Goal: Check status: Check status

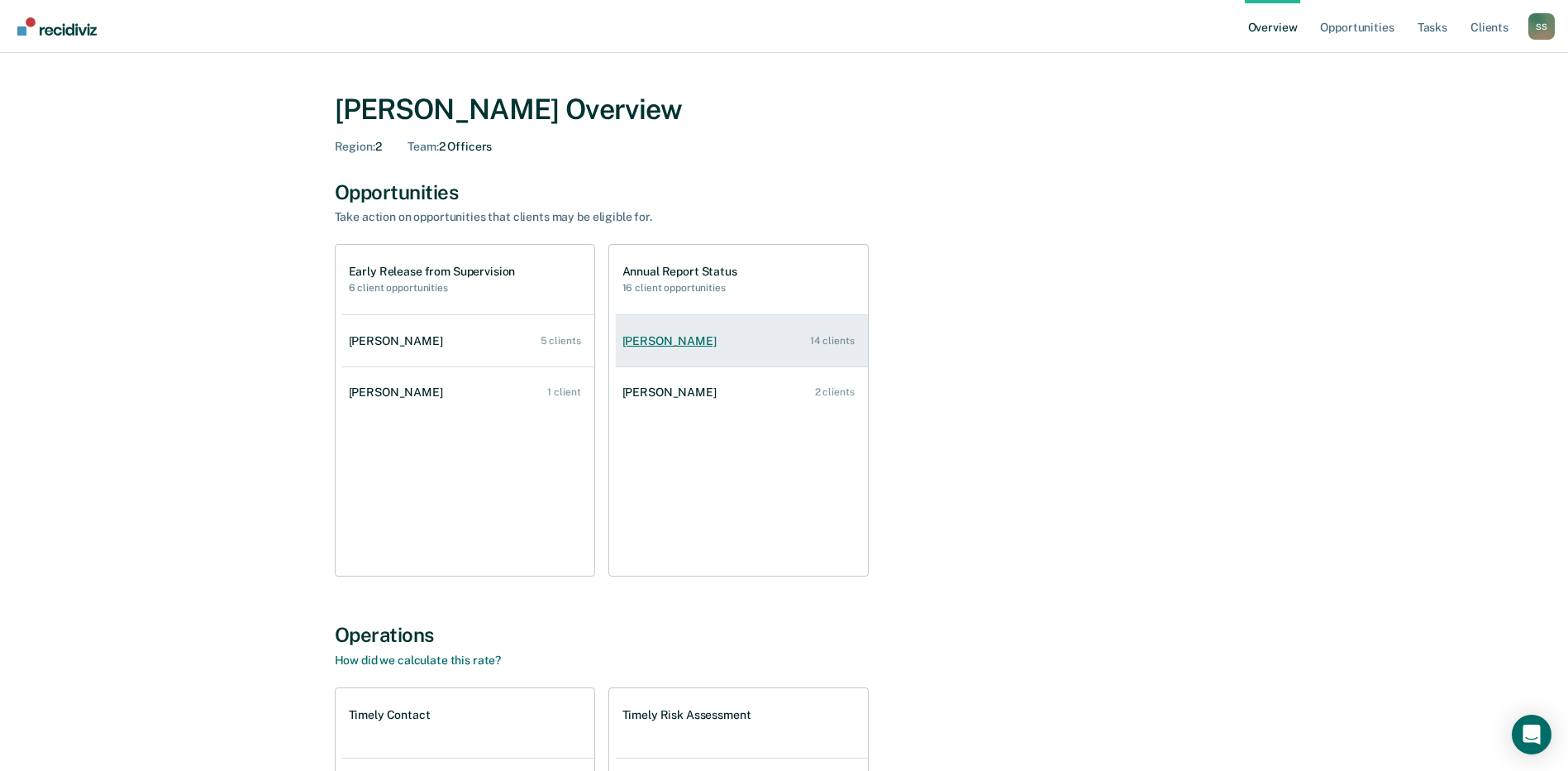
click at [695, 341] on div "[PERSON_NAME]" at bounding box center [673, 341] width 101 height 14
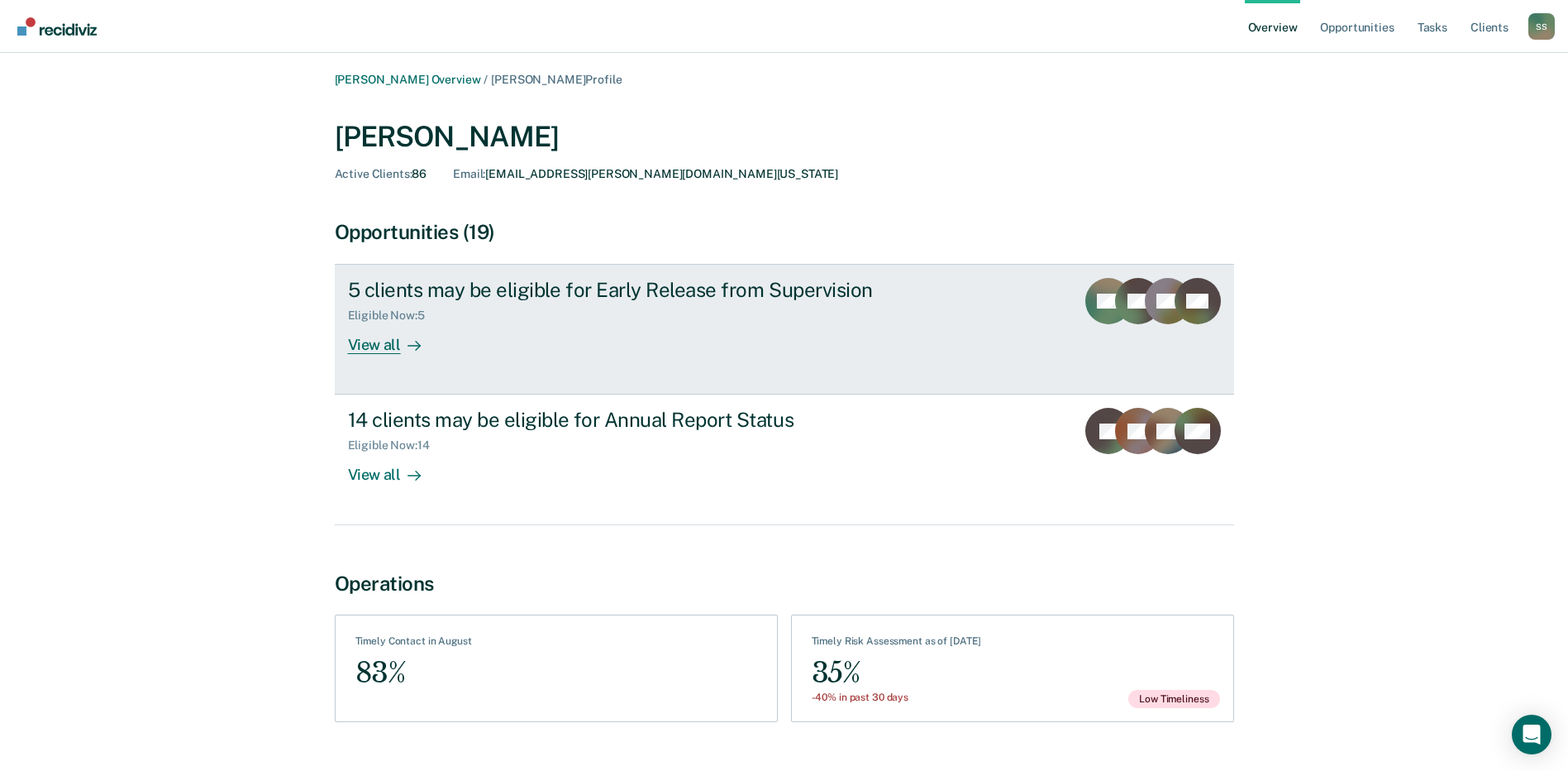
click at [411, 348] on icon at bounding box center [414, 345] width 13 height 13
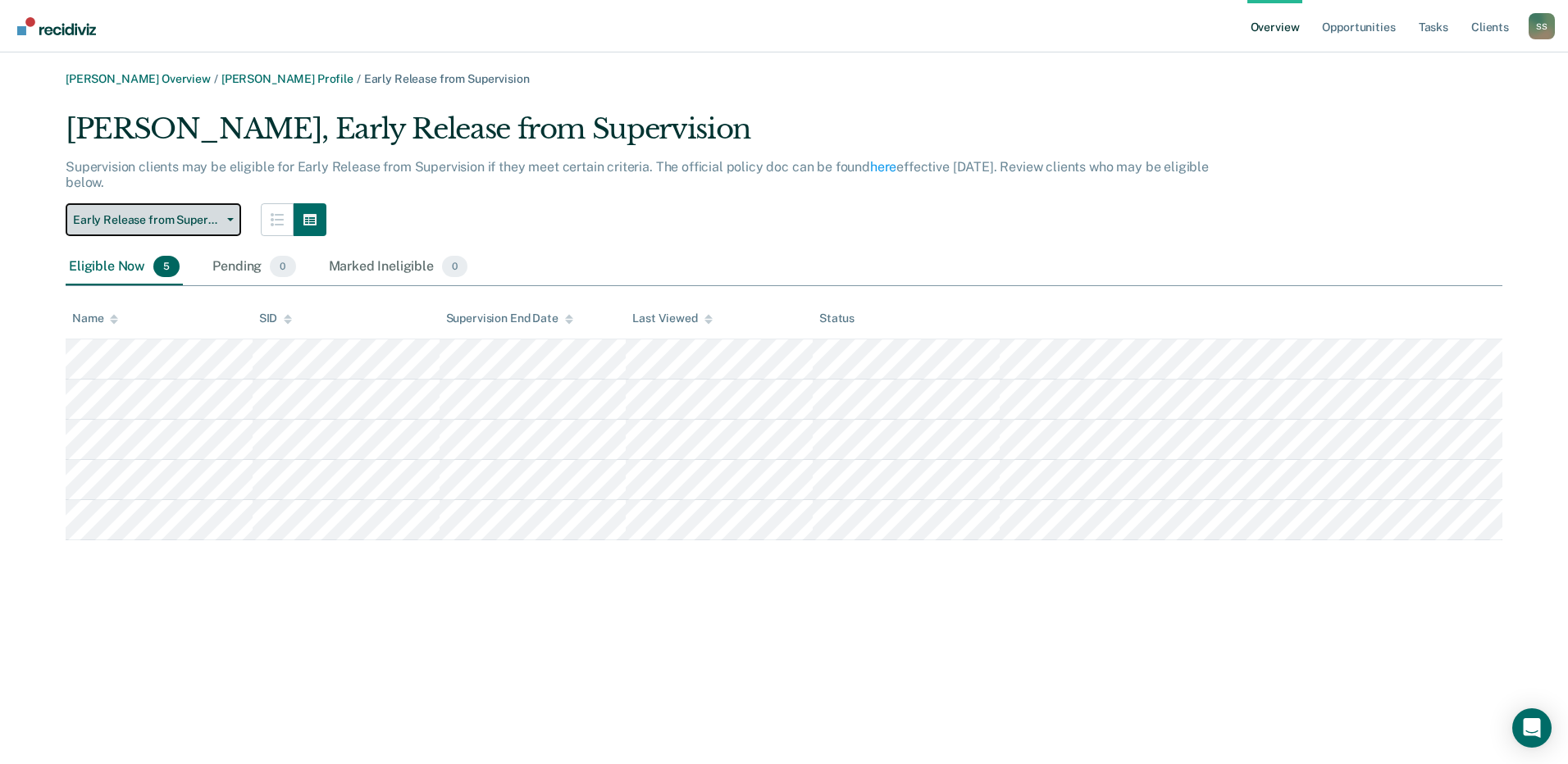
click at [230, 221] on icon "button" at bounding box center [230, 220] width 7 height 3
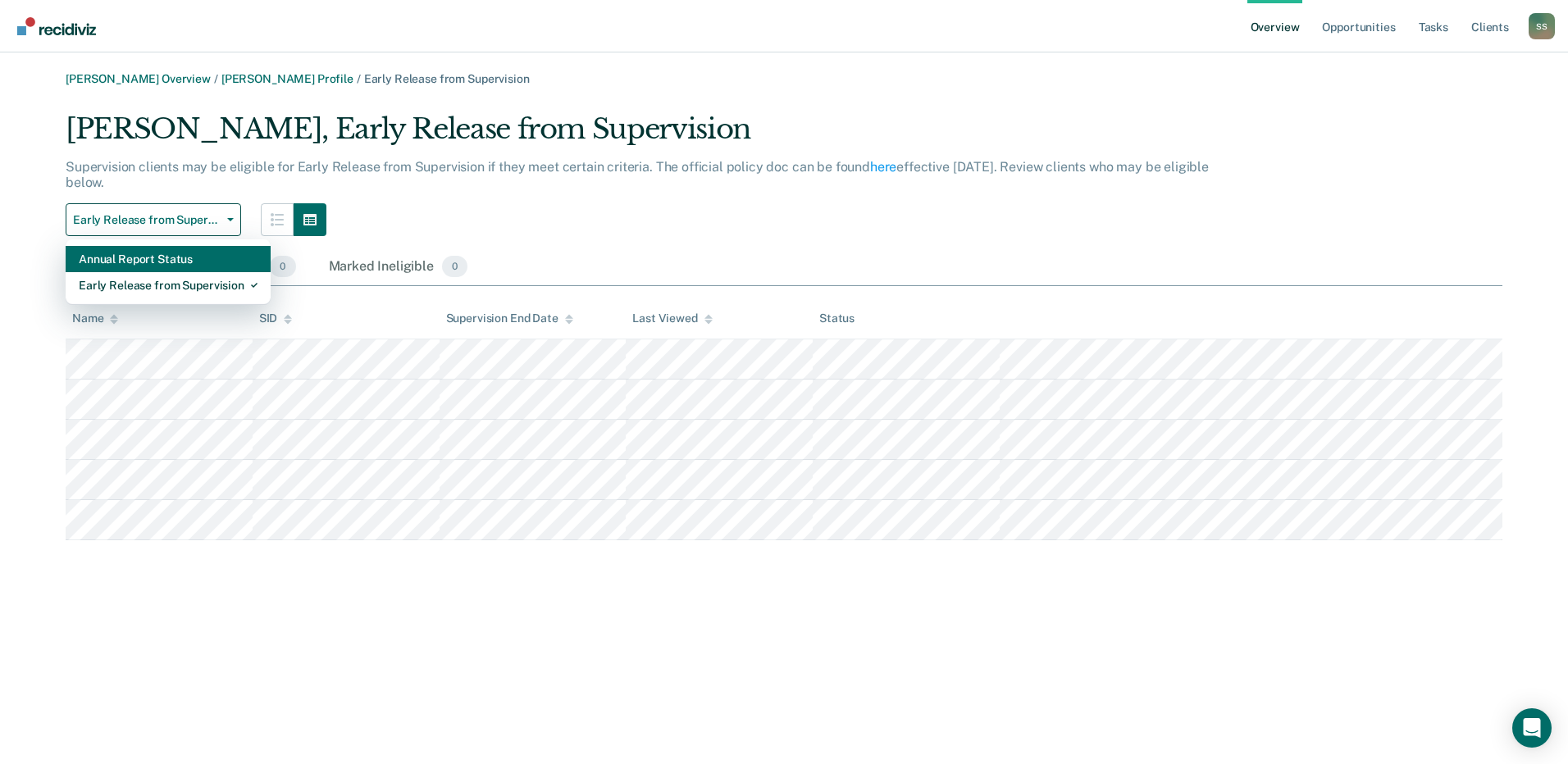
click at [171, 258] on div "Annual Report Status" at bounding box center [168, 258] width 179 height 26
